Goal: Information Seeking & Learning: Learn about a topic

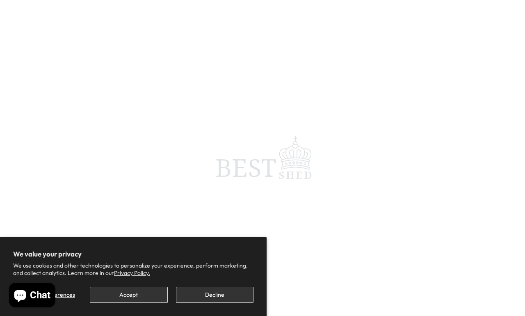
scroll to position [4, 0]
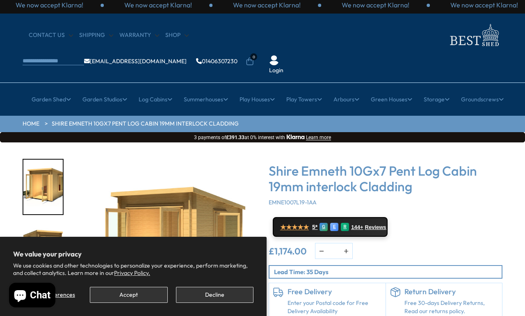
click at [212, 291] on button "Decline" at bounding box center [214, 295] width 77 height 16
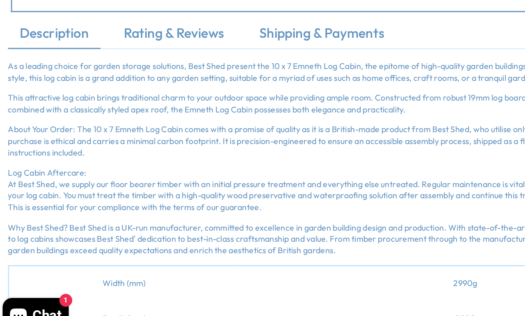
scroll to position [506, 0]
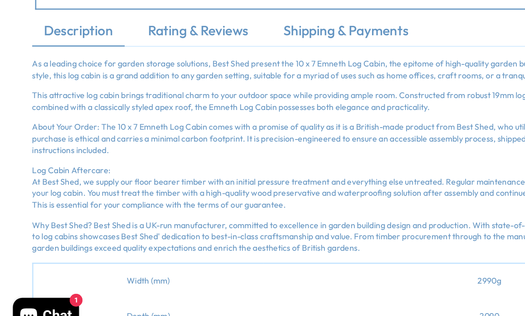
click at [271, 89] on link "Shipping & Payments" at bounding box center [242, 97] width 104 height 17
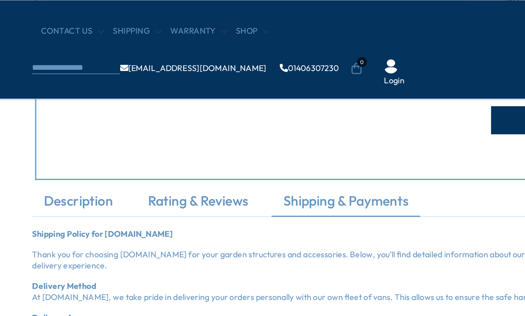
scroll to position [455, 0]
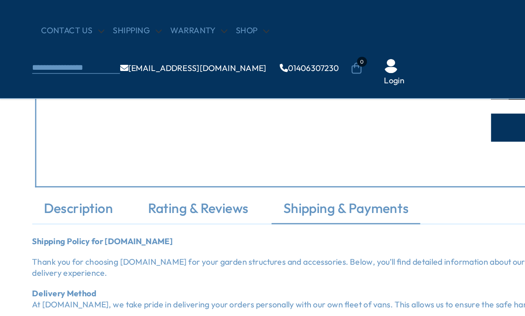
click at [54, 145] on link "Description" at bounding box center [55, 147] width 65 height 17
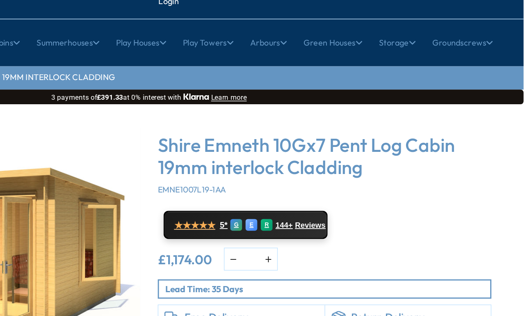
scroll to position [73, 1]
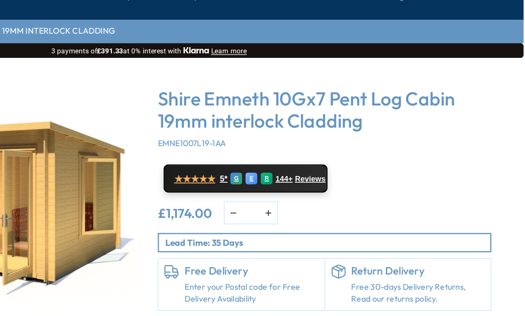
click at [273, 198] on p "Lead Time: 35 Days" at bounding box center [387, 202] width 228 height 9
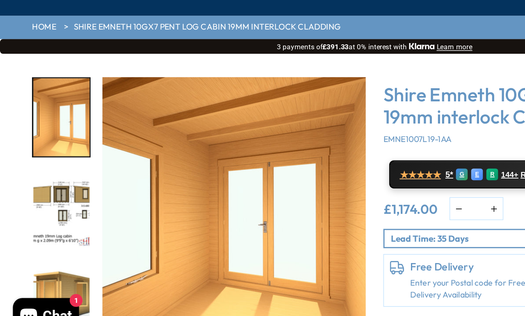
scroll to position [34, 0]
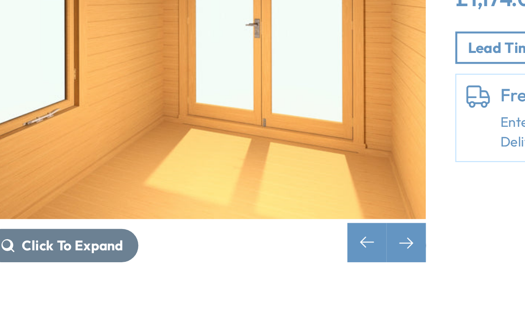
click at [72, 77] on img "10 / 12" at bounding box center [164, 151] width 185 height 185
